Goal: Information Seeking & Learning: Learn about a topic

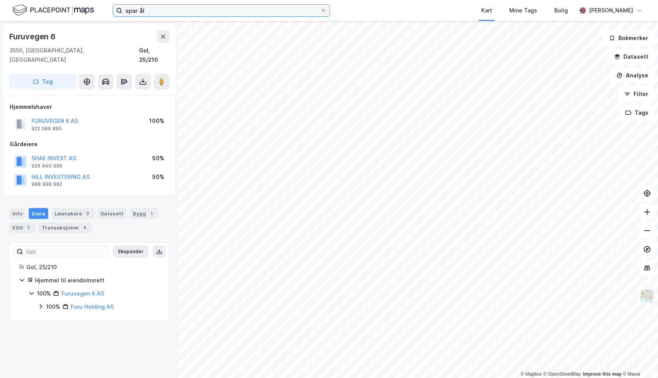
click at [185, 9] on input "spar ål" at bounding box center [221, 11] width 198 height 12
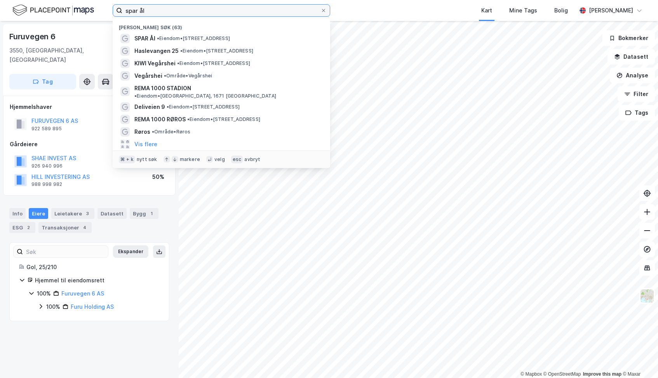
click at [185, 9] on input "spar ål" at bounding box center [221, 11] width 198 height 12
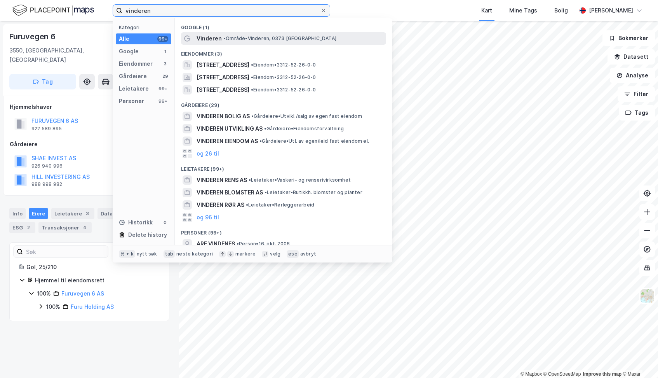
type input "vinderen"
click at [203, 37] on span "Vinderen" at bounding box center [209, 38] width 25 height 9
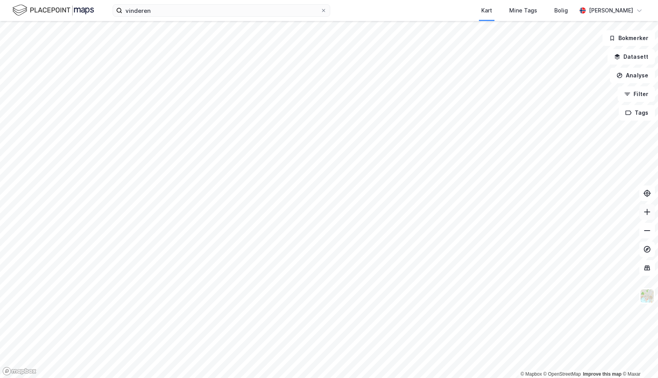
click at [647, 214] on icon at bounding box center [647, 212] width 8 height 8
click at [648, 214] on icon at bounding box center [647, 212] width 8 height 8
click at [646, 212] on icon at bounding box center [647, 211] width 6 height 1
click at [649, 214] on icon at bounding box center [647, 212] width 8 height 8
click at [645, 212] on icon at bounding box center [647, 212] width 8 height 8
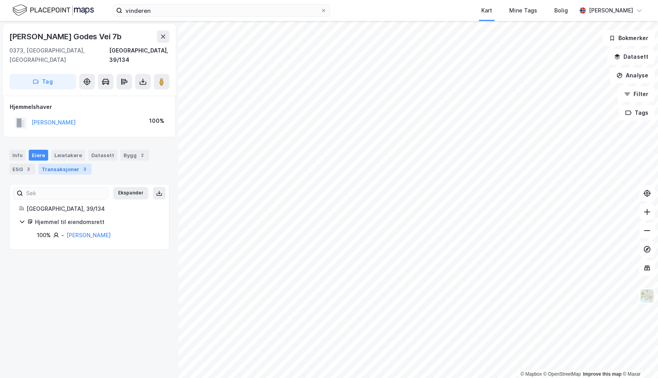
click at [65, 164] on div "Transaksjoner 3" at bounding box center [64, 169] width 53 height 11
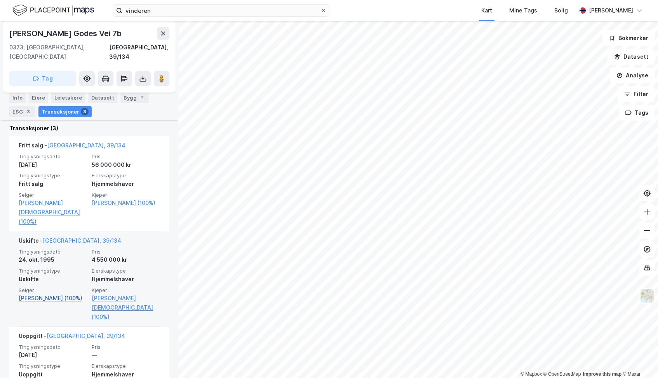
scroll to position [182, 0]
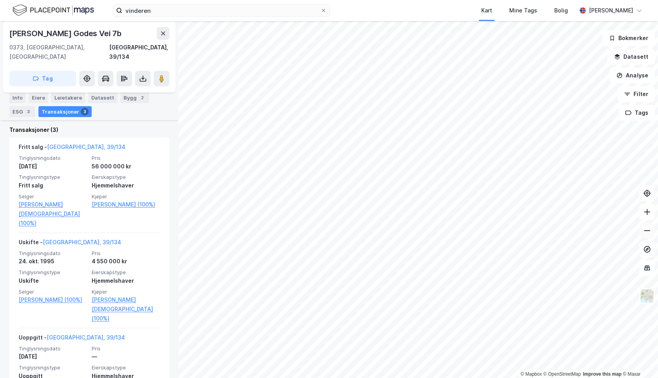
click at [647, 236] on button at bounding box center [648, 231] width 16 height 16
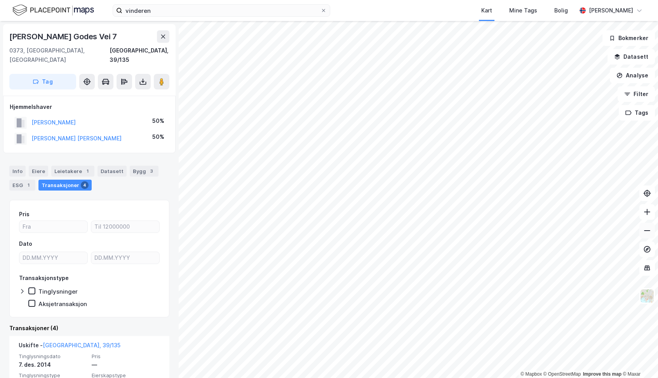
click at [646, 234] on button at bounding box center [648, 231] width 16 height 16
click at [648, 211] on icon at bounding box center [647, 212] width 8 height 8
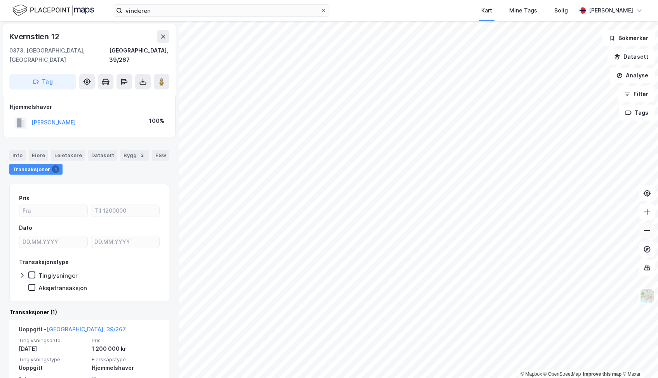
click at [648, 232] on icon at bounding box center [647, 231] width 8 height 8
click at [373, 377] on html "vinderen Kart Mine Tags Bolig [PERSON_NAME] © Mapbox © OpenStreetMap Improve th…" at bounding box center [329, 189] width 658 height 378
click at [650, 234] on button at bounding box center [648, 231] width 16 height 16
click at [647, 212] on icon at bounding box center [647, 212] width 8 height 8
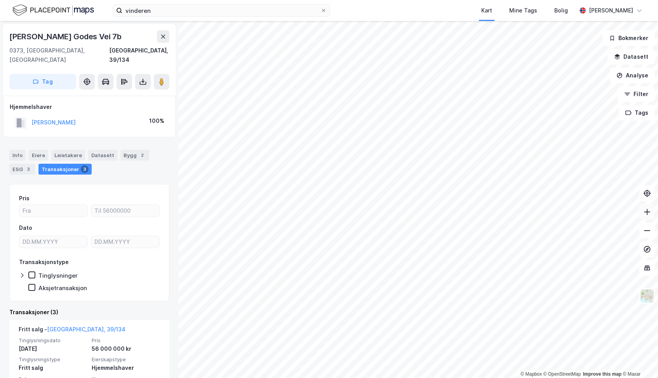
click at [647, 212] on icon at bounding box center [647, 212] width 8 height 8
click at [107, 150] on div "Datasett" at bounding box center [112, 155] width 29 height 11
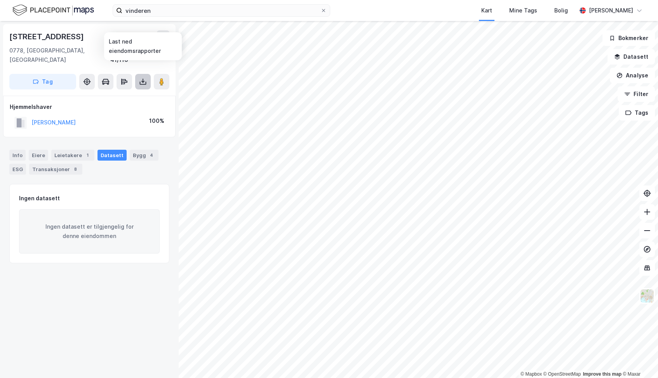
click at [141, 82] on icon at bounding box center [143, 83] width 7 height 3
click at [111, 94] on div "Last ned grunnbok" at bounding box center [104, 97] width 45 height 6
click at [648, 233] on icon at bounding box center [647, 231] width 8 height 8
click at [439, 12] on div "vinderen Kart Mine Tags Bolig [PERSON_NAME] © Mapbox © OpenStreetMap Improve th…" at bounding box center [329, 189] width 658 height 378
click at [142, 81] on icon at bounding box center [142, 82] width 3 height 2
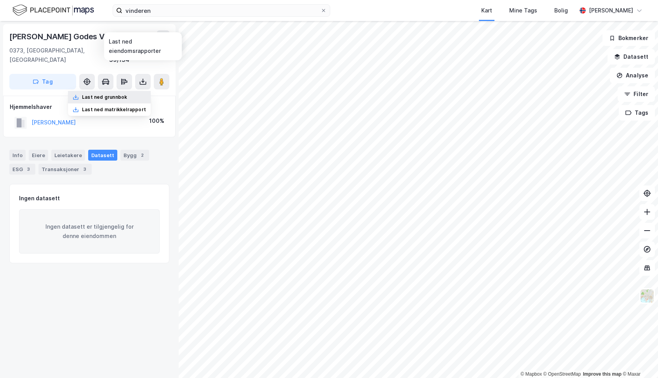
click at [125, 94] on div "Last ned grunnbok" at bounding box center [104, 97] width 45 height 6
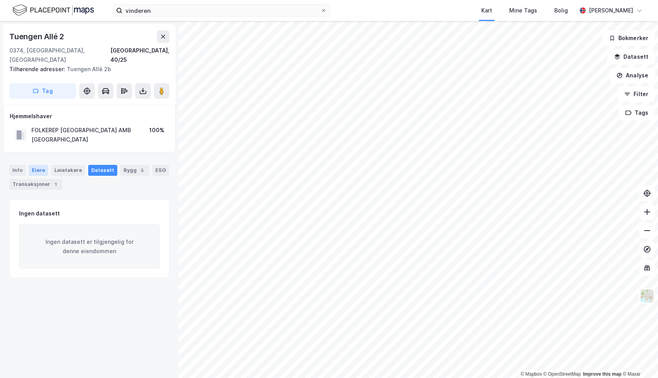
click at [40, 165] on div "Eiere" at bounding box center [38, 170] width 19 height 11
